Goal: Task Accomplishment & Management: Use online tool/utility

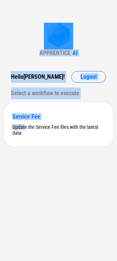
drag, startPoint x: 24, startPoint y: 124, endPoint x: 78, endPoint y: 0, distance: 135.3
click at [73, 14] on div "APPRENTICE AI Hello Gayathri ! Logout Select a workflow to execute Service Fee …" at bounding box center [58, 130] width 117 height 261
